Goal: Information Seeking & Learning: Learn about a topic

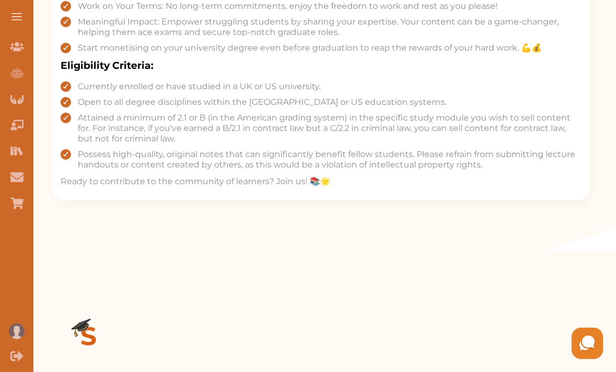
scroll to position [514, 0]
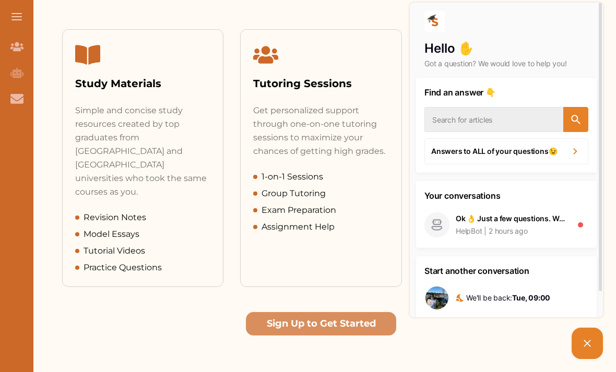
click at [95, 76] on div "Study Materials" at bounding box center [142, 84] width 135 height 16
click at [88, 101] on div "Study Materials" at bounding box center [143, 67] width 160 height 74
click at [100, 83] on div "Study Materials" at bounding box center [142, 84] width 135 height 16
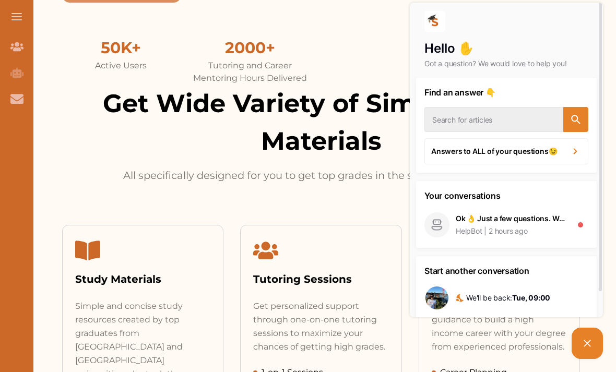
click at [16, 38] on div "Join Our Team" at bounding box center [16, 46] width 33 height 26
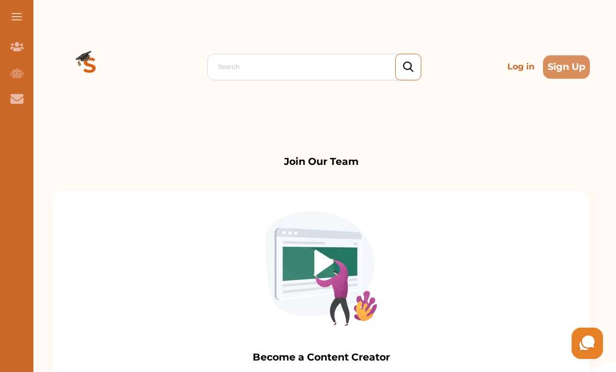
click at [10, 110] on div "Contact Us" at bounding box center [16, 99] width 33 height 26
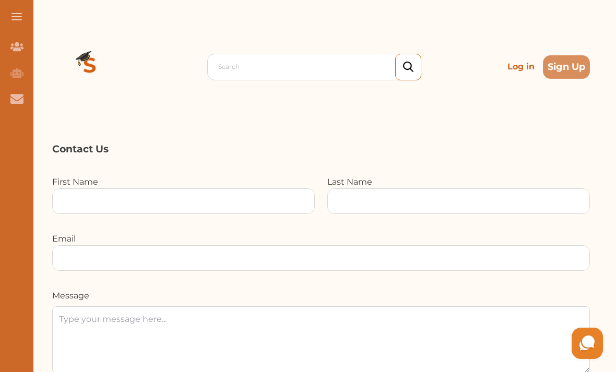
click at [16, 57] on div "Join Our Team" at bounding box center [16, 46] width 33 height 26
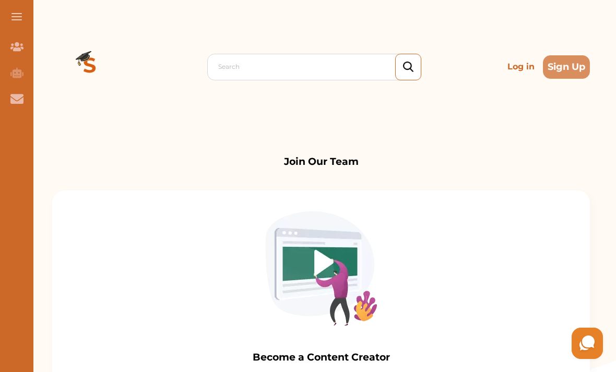
click at [21, 5] on button at bounding box center [16, 16] width 33 height 33
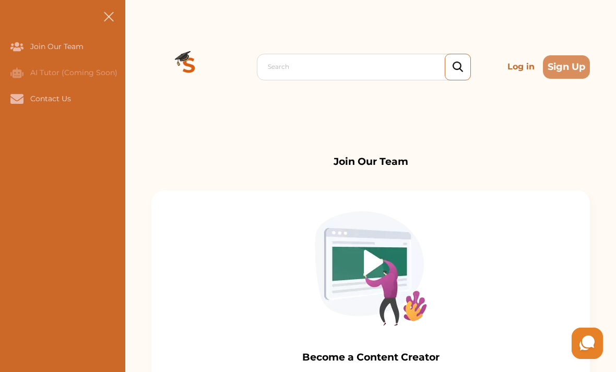
click at [97, 19] on button at bounding box center [108, 16] width 33 height 33
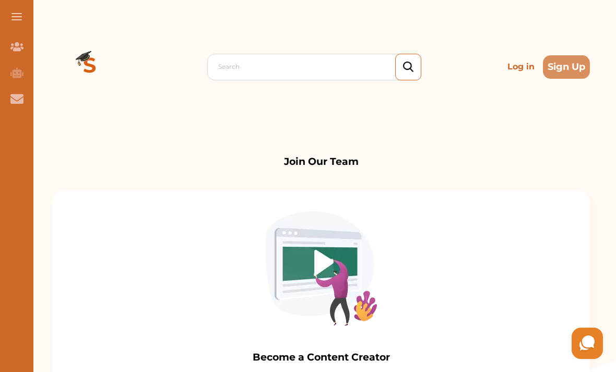
click at [81, 65] on img at bounding box center [89, 66] width 75 height 75
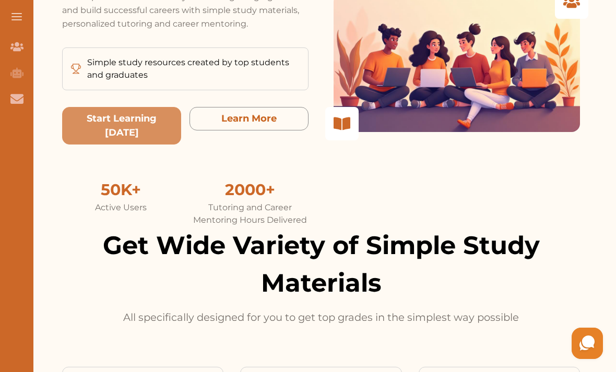
scroll to position [235, 0]
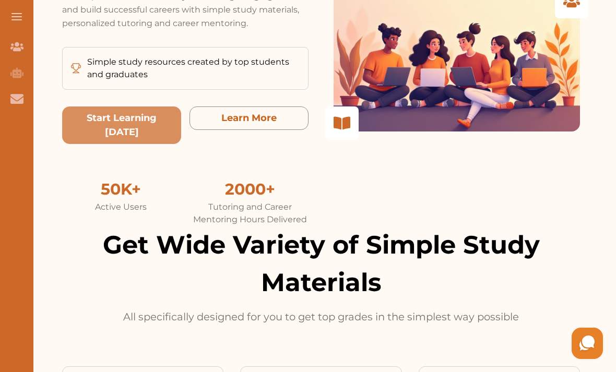
click at [118, 141] on today "Start Learning Today" at bounding box center [121, 126] width 119 height 38
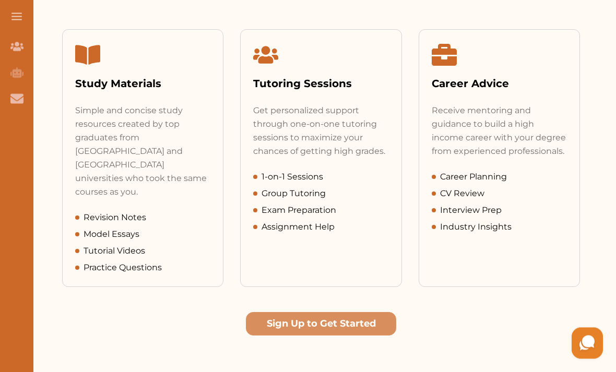
scroll to position [573, 0]
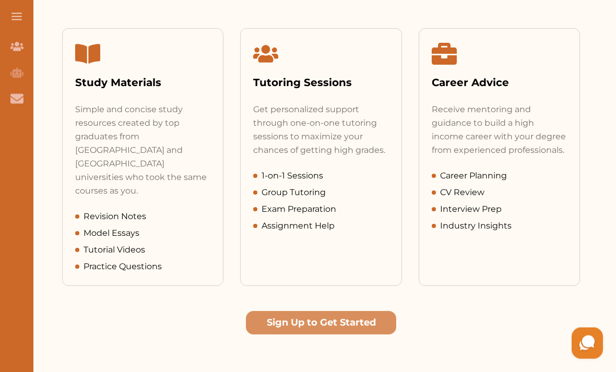
click at [102, 165] on div "Simple and concise study resources created by top graduates from US and UK univ…" at bounding box center [142, 150] width 135 height 95
click at [101, 82] on div "Study Materials" at bounding box center [142, 83] width 135 height 16
click at [100, 81] on div "Study Materials" at bounding box center [142, 83] width 135 height 16
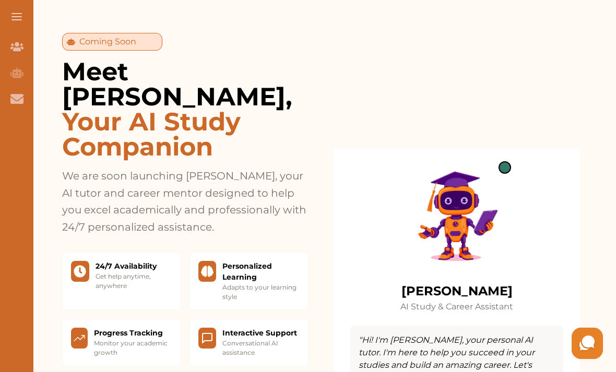
scroll to position [982, 0]
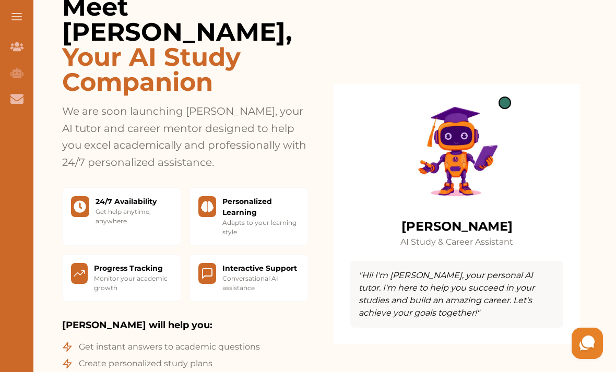
click at [286, 218] on p "Adapts to your learning style" at bounding box center [261, 227] width 77 height 19
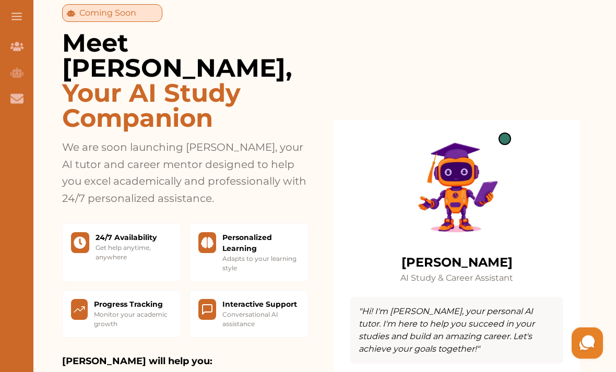
scroll to position [946, 0]
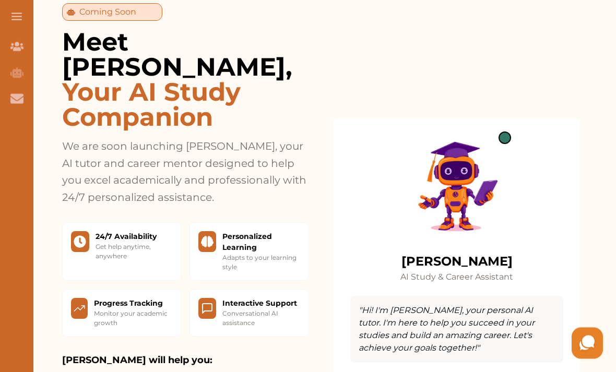
click at [272, 254] on p "Adapts to your learning style" at bounding box center [261, 263] width 77 height 19
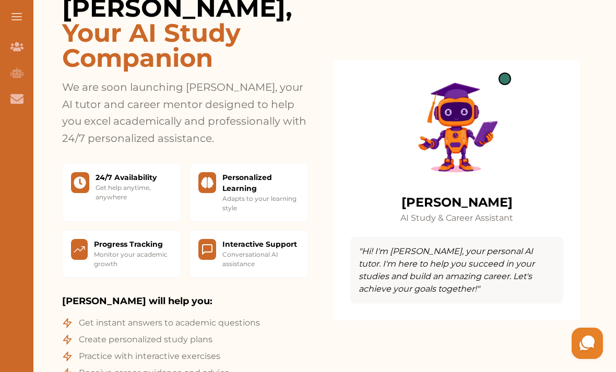
scroll to position [1090, 0]
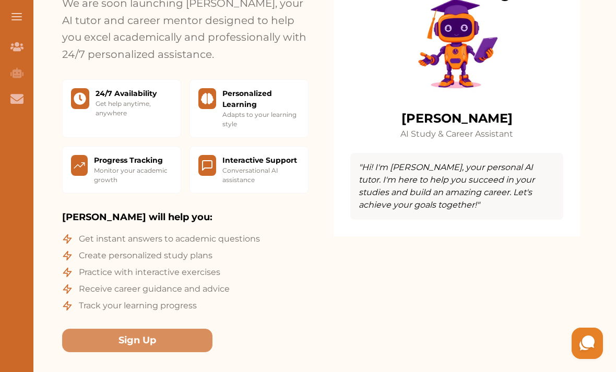
click at [193, 329] on button "Sign Up" at bounding box center [137, 341] width 150 height 24
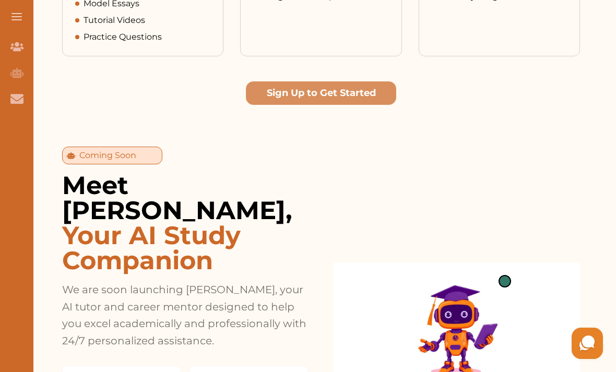
scroll to position [793, 0]
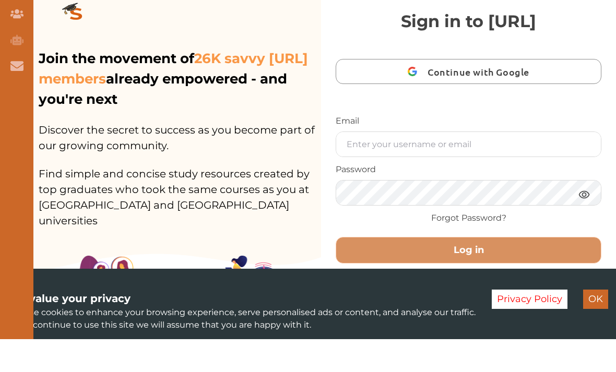
click at [402, 92] on button "Continue with Google" at bounding box center [469, 104] width 266 height 25
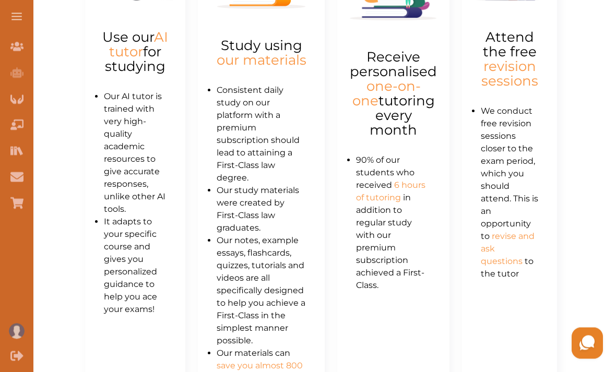
scroll to position [556, 0]
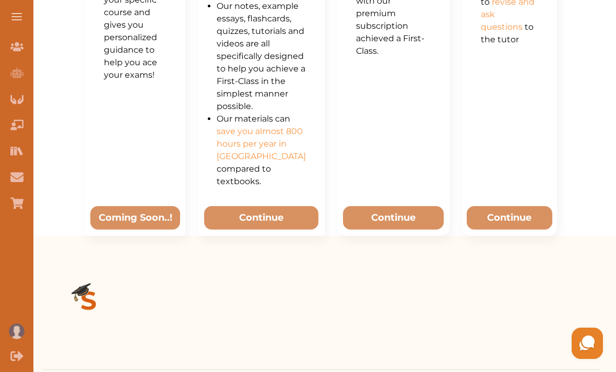
click at [290, 230] on button "Continue" at bounding box center [261, 218] width 114 height 24
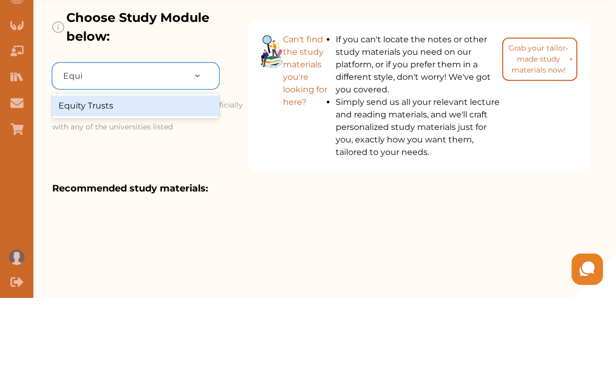
type input "Equit"
click at [64, 170] on div "Equity Trusts" at bounding box center [135, 180] width 167 height 21
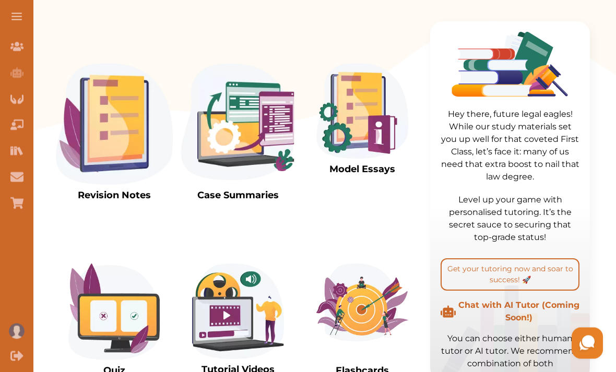
scroll to position [316, 0]
click at [369, 145] on img at bounding box center [363, 111] width 92 height 96
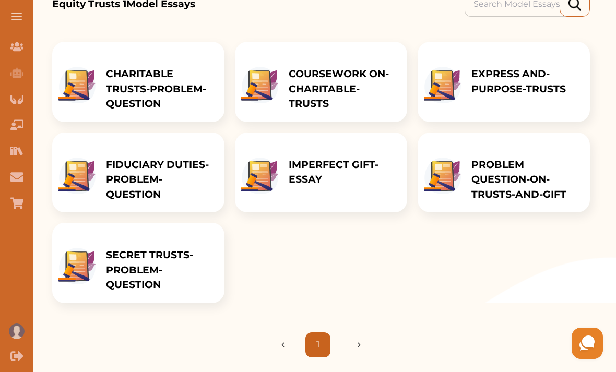
scroll to position [157, 0]
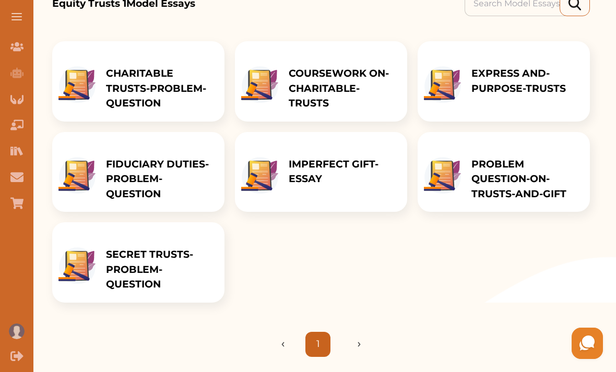
click at [513, 68] on p "EXPRESS AND-PURPOSE-TRUSTS" at bounding box center [526, 81] width 108 height 30
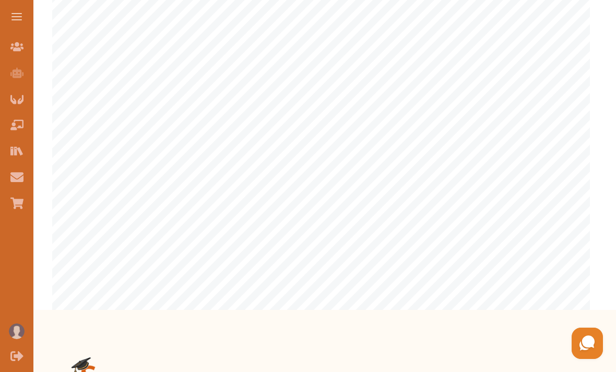
scroll to position [674, 0]
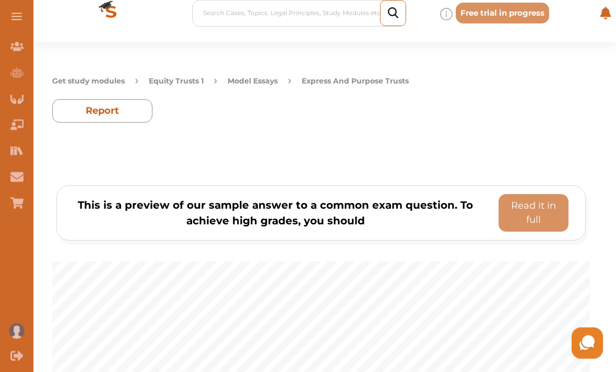
click at [524, 205] on p "Read it in full" at bounding box center [534, 214] width 61 height 28
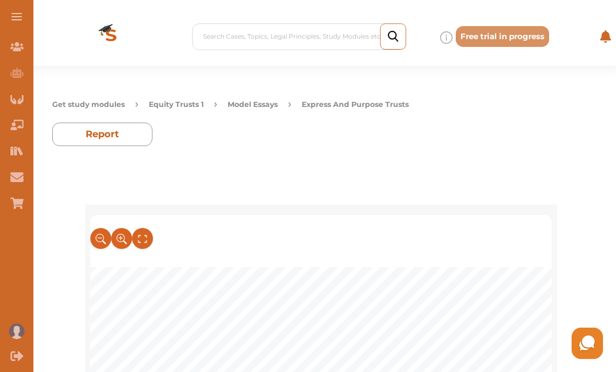
scroll to position [945, 0]
